Goal: Find specific page/section: Find specific page/section

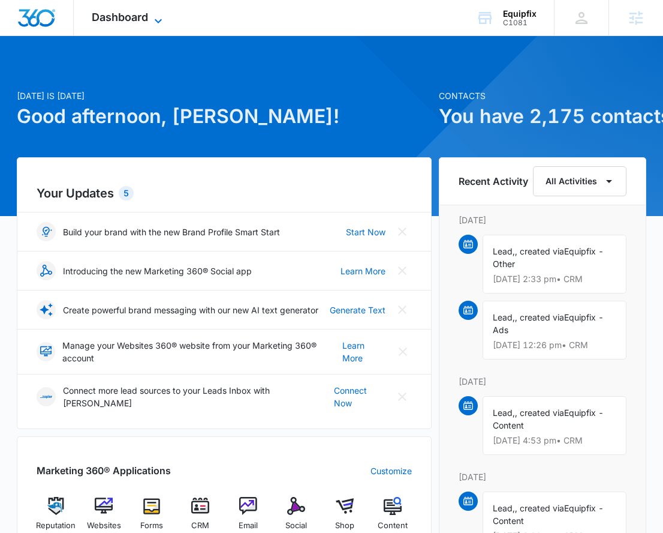
click at [137, 19] on span "Dashboard" at bounding box center [120, 17] width 56 height 13
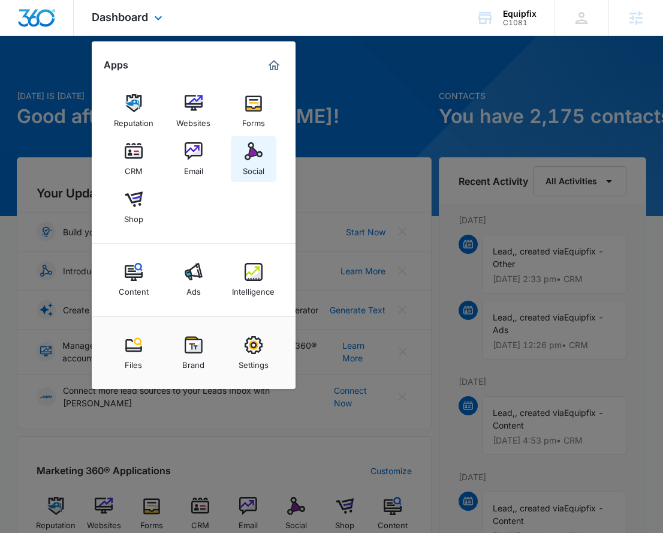
click at [259, 155] on img at bounding box center [254, 151] width 18 height 18
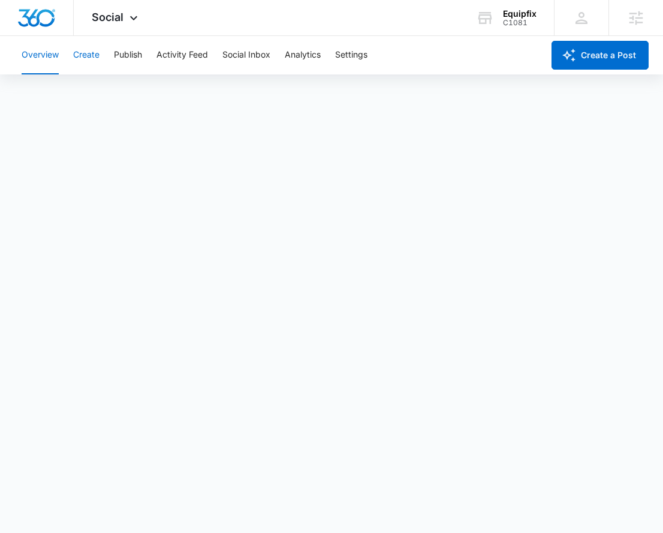
click at [89, 58] on button "Create" at bounding box center [86, 55] width 26 height 38
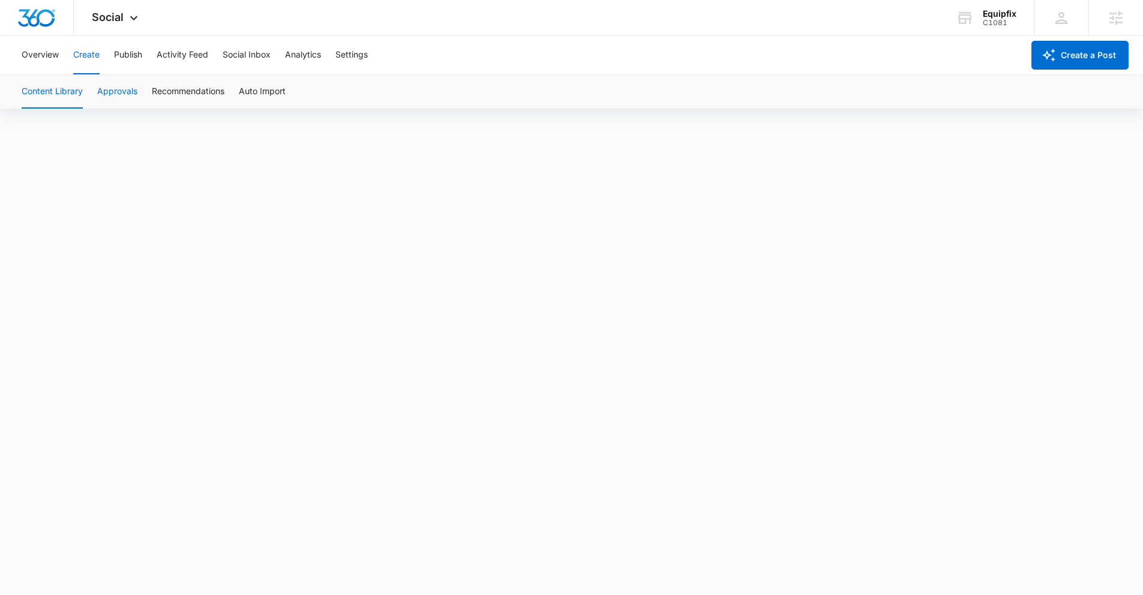
click at [113, 95] on button "Approvals" at bounding box center [117, 92] width 40 height 34
